Goal: Check status: Check status

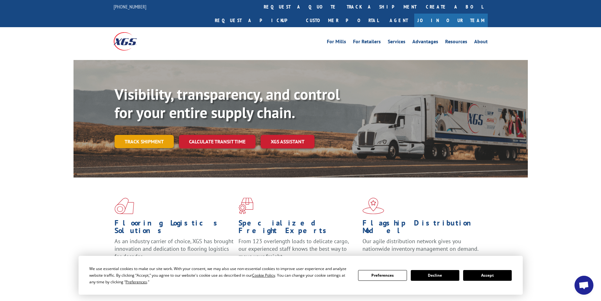
click at [140, 135] on link "Track shipment" at bounding box center [144, 141] width 59 height 13
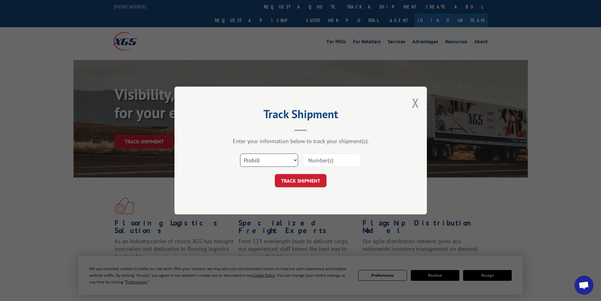
click at [272, 164] on select "Select category... Probill BOL PO" at bounding box center [269, 159] width 58 height 13
select select "bol"
click at [240, 153] on select "Select category... Probill BOL PO" at bounding box center [269, 159] width 58 height 13
click at [337, 155] on input at bounding box center [332, 159] width 58 height 13
paste input "5403965"
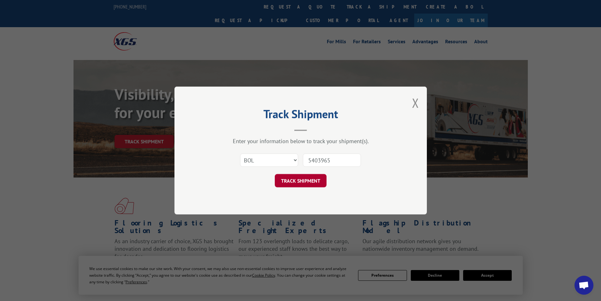
type input "5403965"
click at [317, 180] on button "TRACK SHIPMENT" at bounding box center [301, 180] width 52 height 13
